Goal: Transaction & Acquisition: Purchase product/service

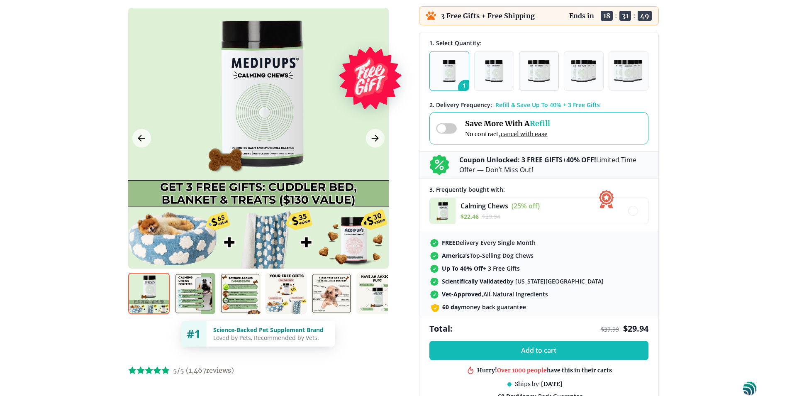
scroll to position [124, 0]
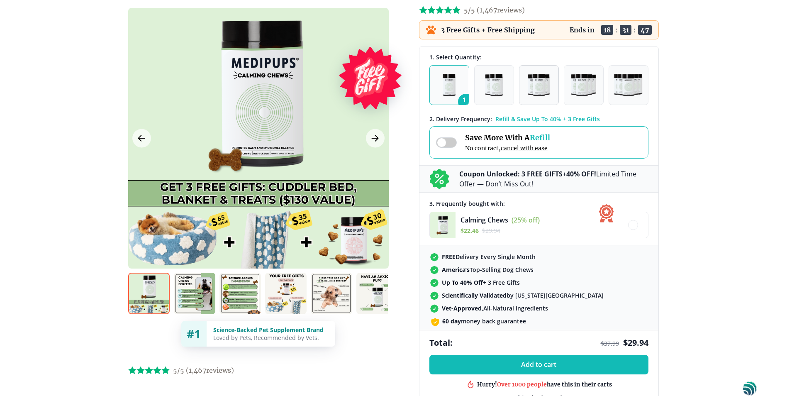
click at [534, 78] on img "button" at bounding box center [539, 85] width 22 height 22
click at [191, 292] on img at bounding box center [194, 293] width 41 height 41
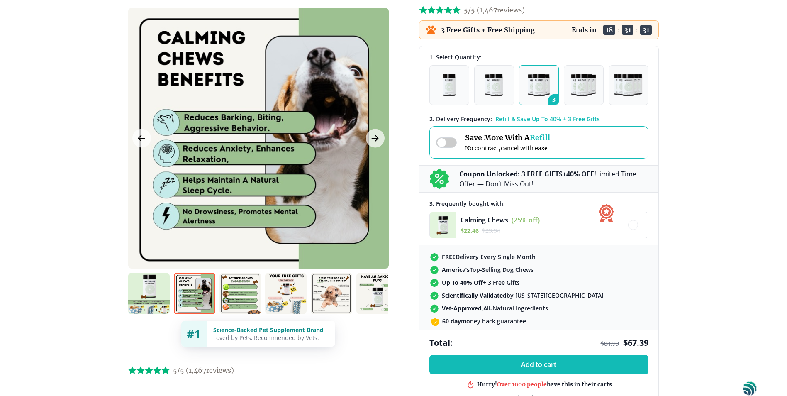
click at [241, 288] on img at bounding box center [239, 293] width 41 height 41
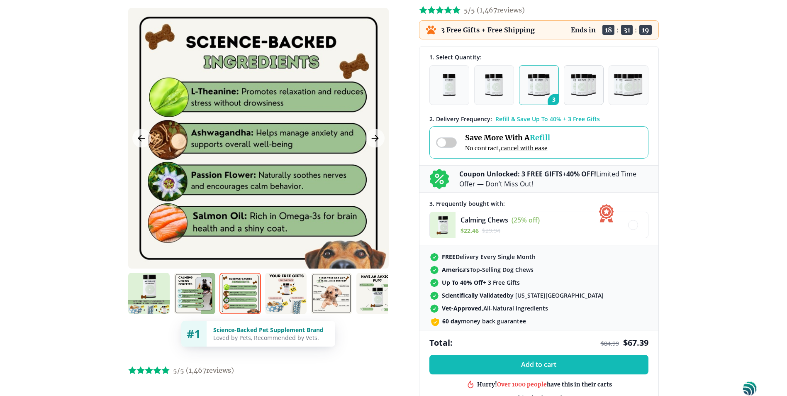
click at [576, 81] on img "button" at bounding box center [583, 85] width 25 height 22
click at [587, 87] on img "button" at bounding box center [583, 85] width 25 height 22
click at [438, 141] on span at bounding box center [446, 142] width 21 height 10
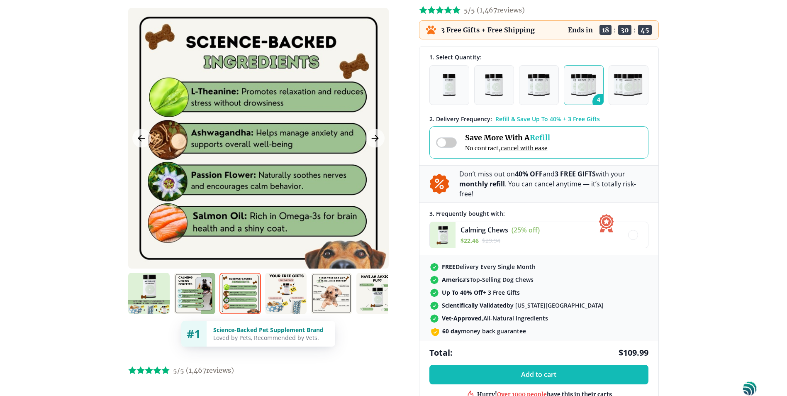
click at [450, 142] on span at bounding box center [446, 142] width 21 height 10
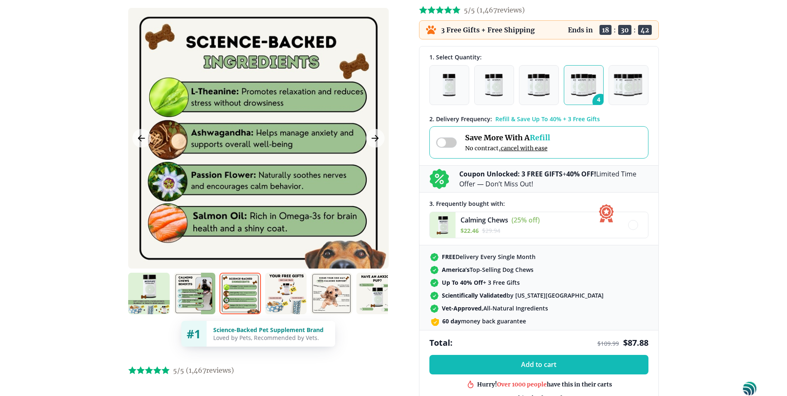
click at [445, 142] on span at bounding box center [446, 142] width 21 height 10
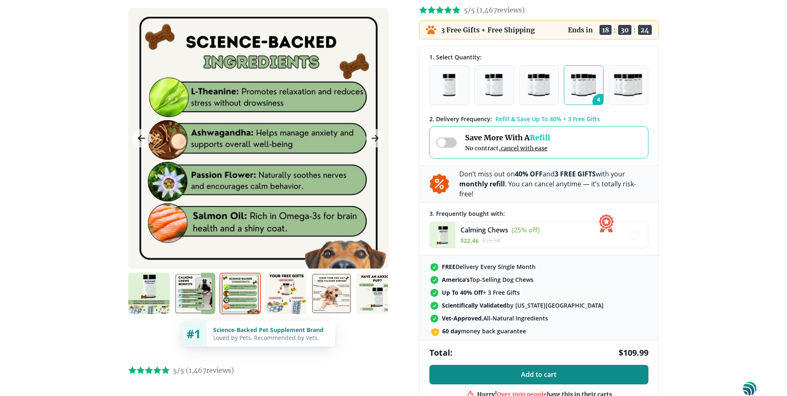
click at [537, 371] on span "Add to cart" at bounding box center [538, 375] width 35 height 8
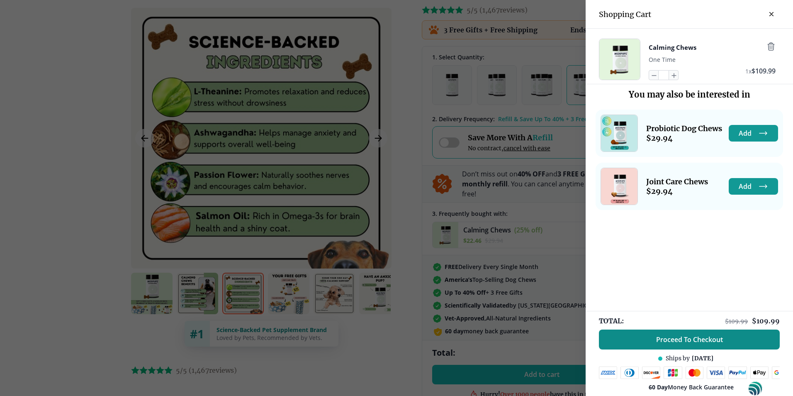
click at [668, 335] on span "Proceed To Checkout" at bounding box center [689, 339] width 67 height 8
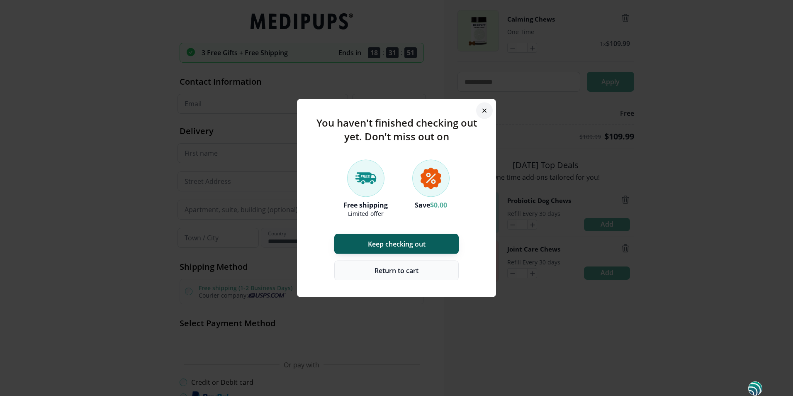
click at [375, 269] on span "Return to cart" at bounding box center [397, 270] width 44 height 8
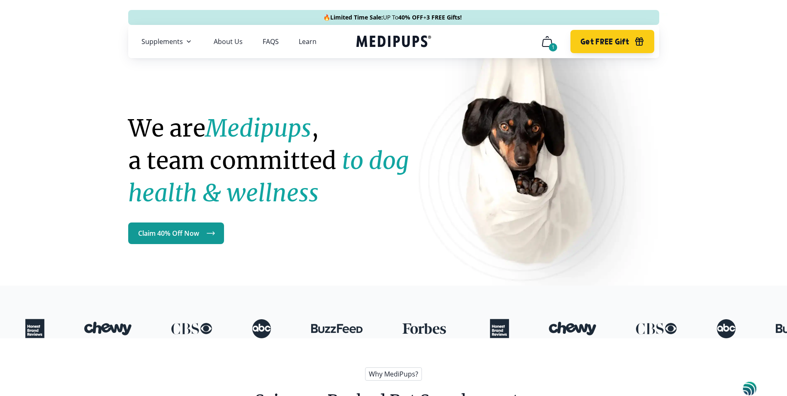
click at [596, 42] on span "Get FREE Gift" at bounding box center [604, 42] width 49 height 10
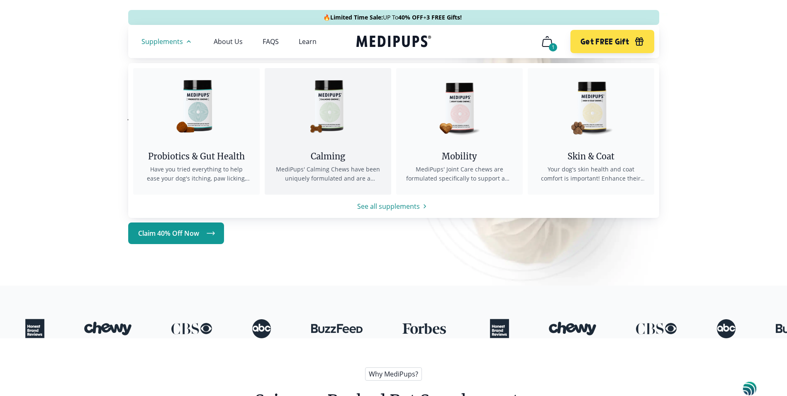
click at [315, 152] on div "Calming" at bounding box center [328, 156] width 107 height 10
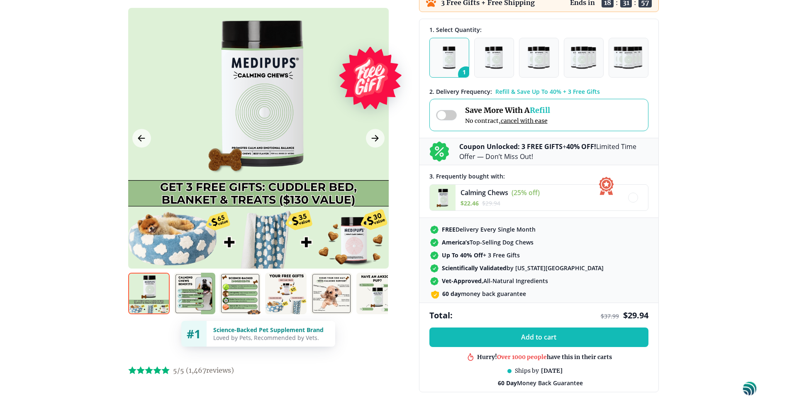
scroll to position [166, 0]
